Goal: Navigation & Orientation: Find specific page/section

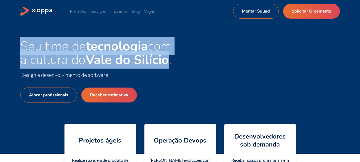
drag, startPoint x: 21, startPoint y: 46, endPoint x: 175, endPoint y: 64, distance: 155.2
click at [175, 64] on h1 "Seu time de tecnologia com a cultura do [GEOGRAPHIC_DATA]" at bounding box center [100, 52] width 160 height 27
click at [22, 45] on span "Seu time de tecnologia com a cultura do [GEOGRAPHIC_DATA]" at bounding box center [95, 52] width 151 height 31
click at [18, 43] on div "Seu time de tecnologia com a cultura do Vale do Silício Design e desenvolviment…" at bounding box center [180, 87] width 360 height 131
drag, startPoint x: 20, startPoint y: 44, endPoint x: 181, endPoint y: 65, distance: 161.9
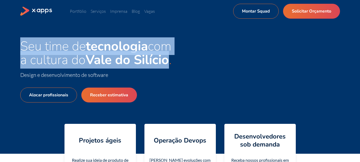
click at [181, 65] on div "Seu time de tecnologia com a cultura do Vale do Silício Design e desenvolviment…" at bounding box center [180, 87] width 320 height 97
click at [101, 10] on link "Serviços" at bounding box center [98, 11] width 15 height 5
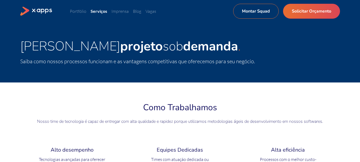
click at [42, 9] on icon at bounding box center [42, 11] width 21 height 5
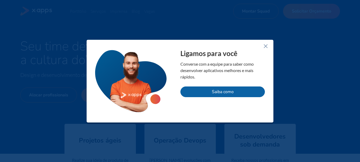
click at [267, 47] on icon at bounding box center [266, 46] width 6 height 6
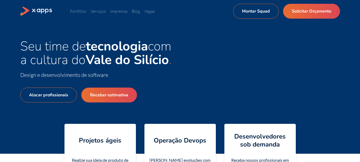
scroll to position [80, 0]
